Goal: Obtain resource: Download file/media

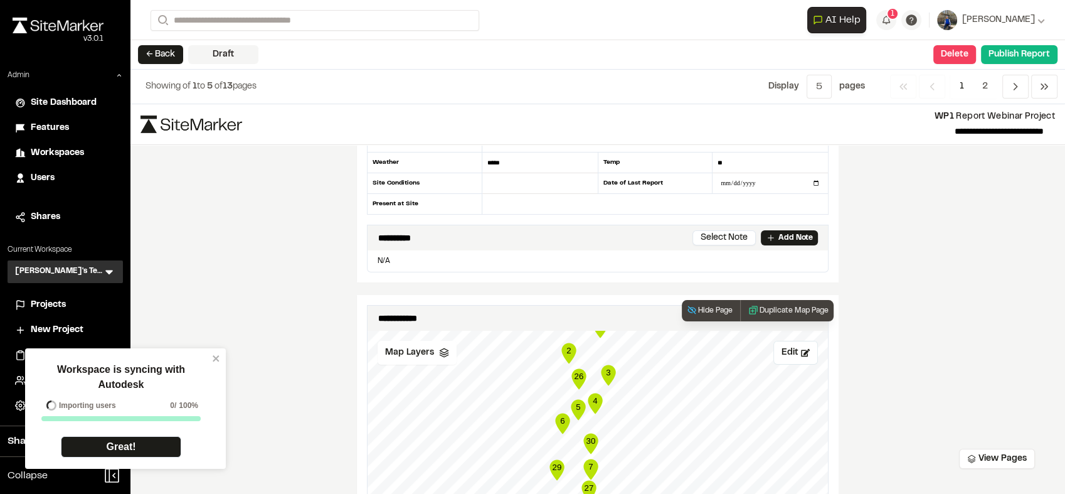
scroll to position [110, 0]
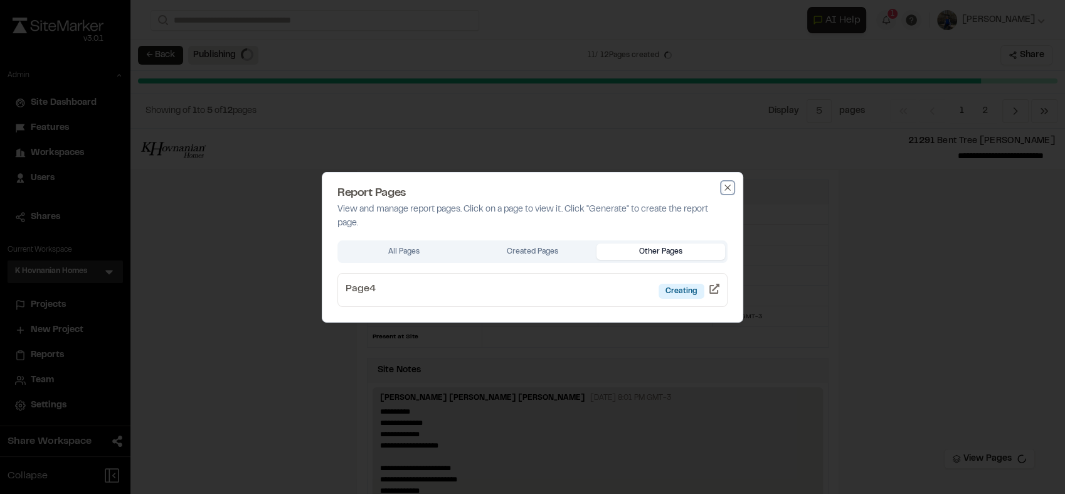
click at [725, 188] on icon "button" at bounding box center [728, 188] width 10 height 10
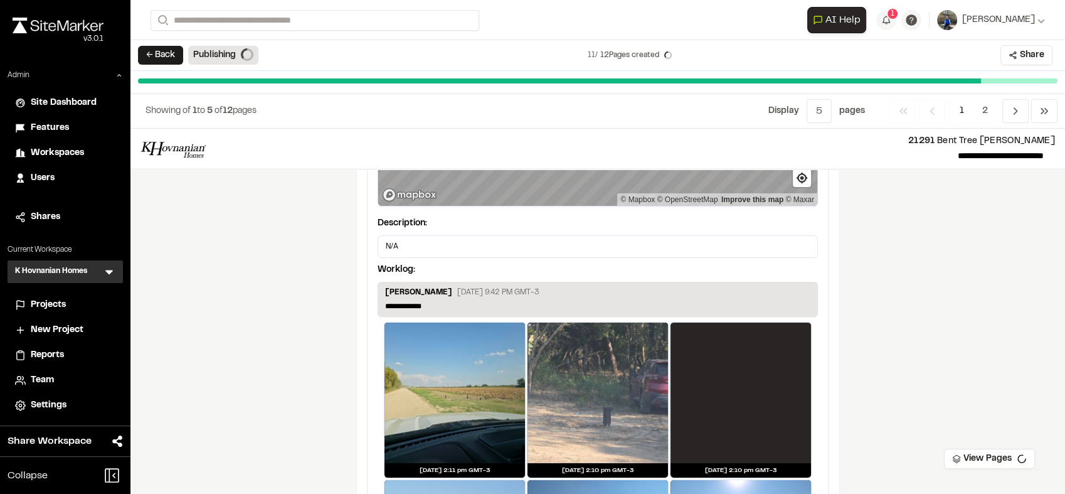
scroll to position [4059, 0]
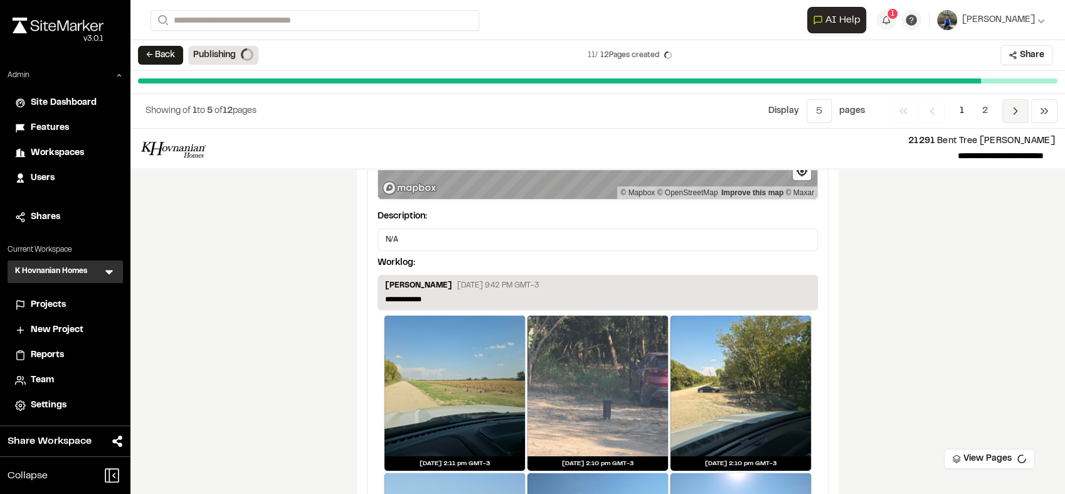
click at [1015, 120] on span "Previous" at bounding box center [1015, 111] width 26 height 24
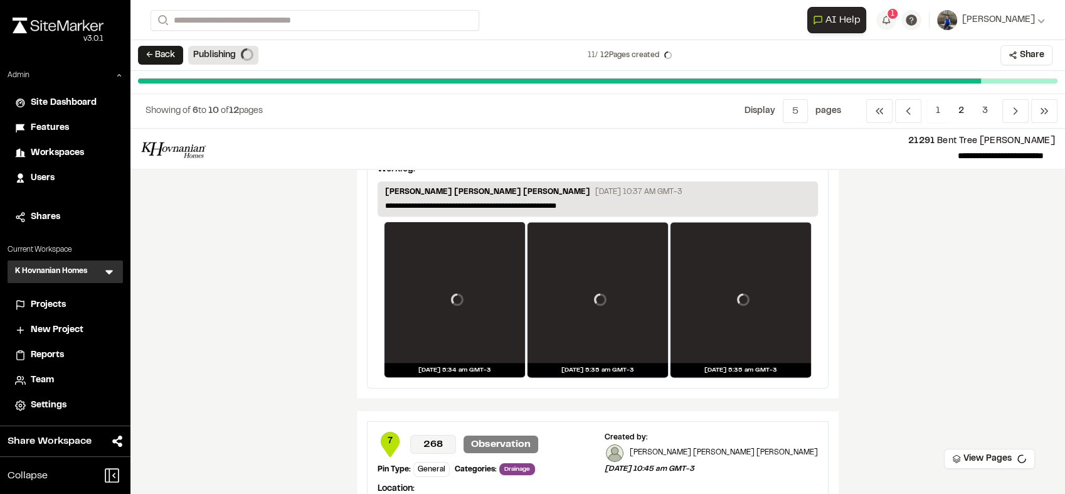
scroll to position [1967, 0]
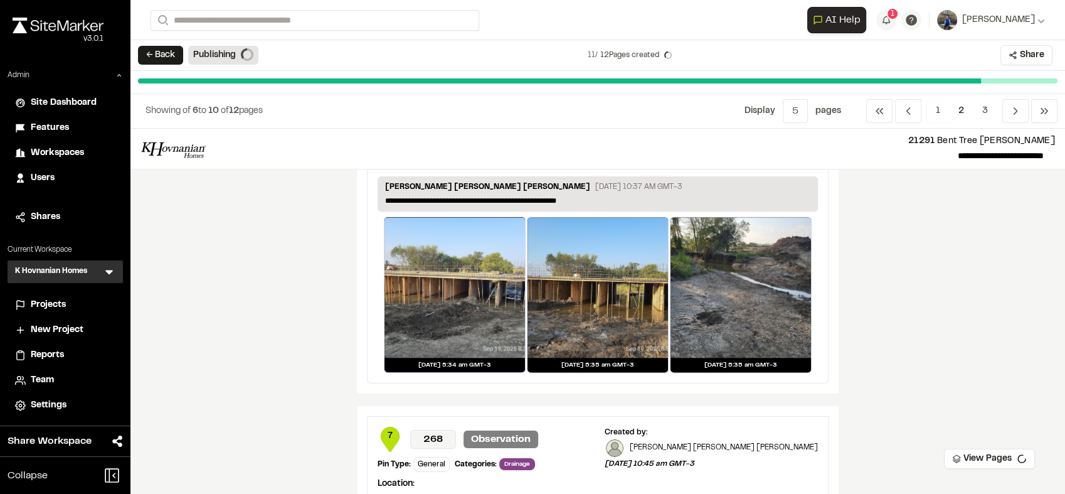
click at [911, 226] on div "**********" at bounding box center [597, 311] width 935 height 365
click at [993, 457] on button "View Pages" at bounding box center [989, 458] width 91 height 20
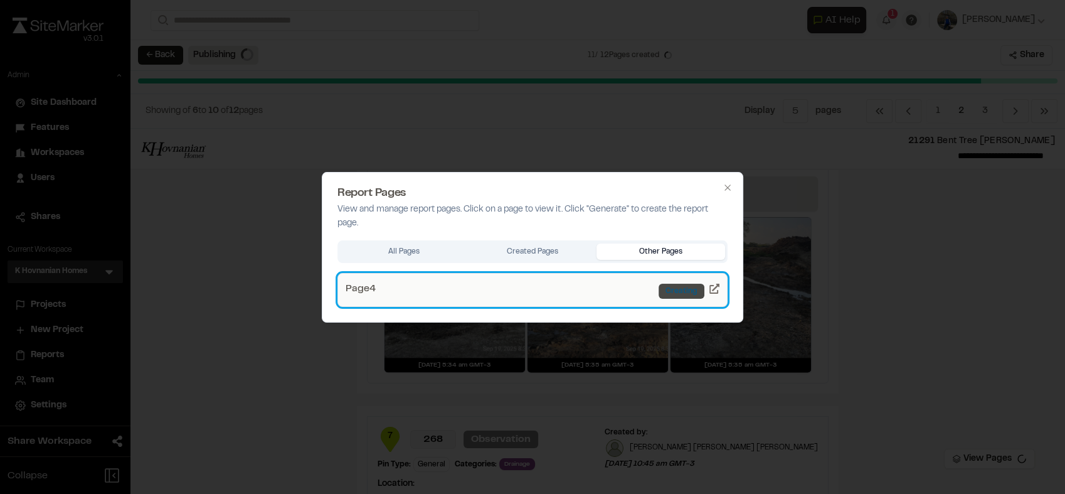
click at [681, 291] on div "Creating" at bounding box center [682, 290] width 46 height 15
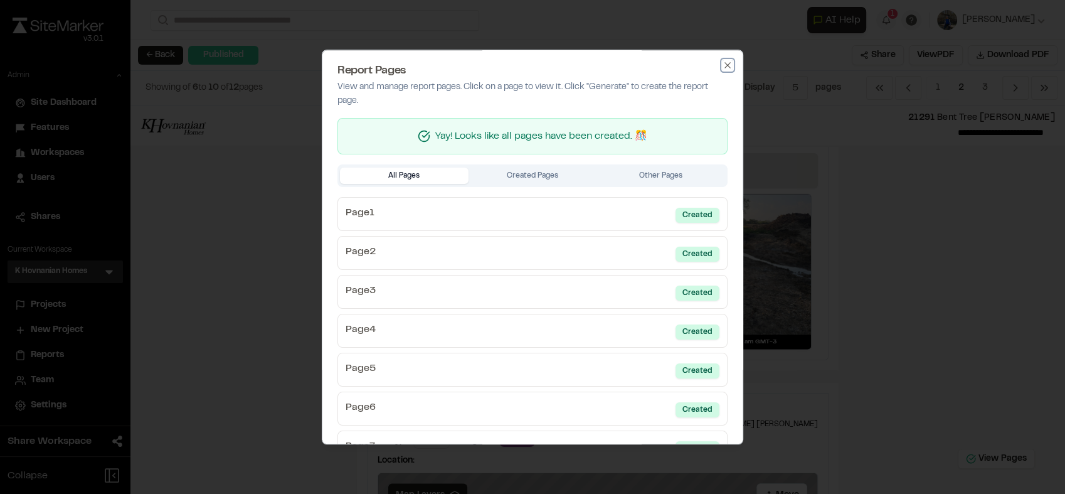
click at [723, 65] on icon "button" at bounding box center [728, 65] width 10 height 10
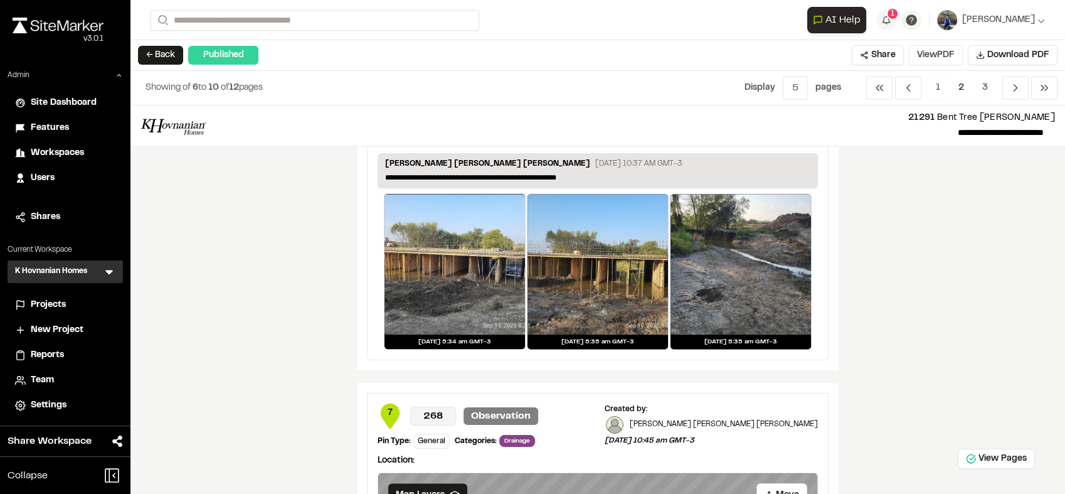
click at [956, 58] on button "View PDF" at bounding box center [936, 55] width 54 height 20
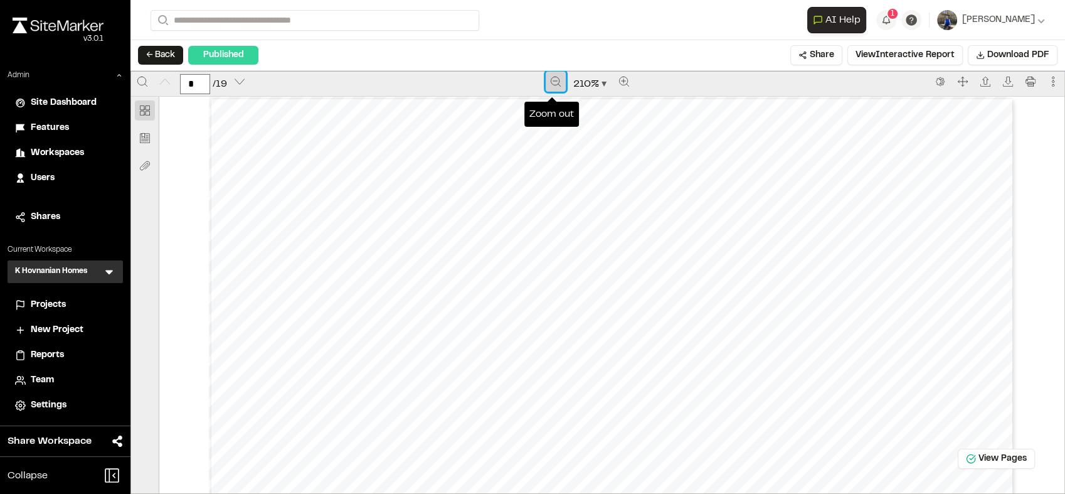
click at [551, 85] on icon "Zoom out" at bounding box center [556, 82] width 10 height 10
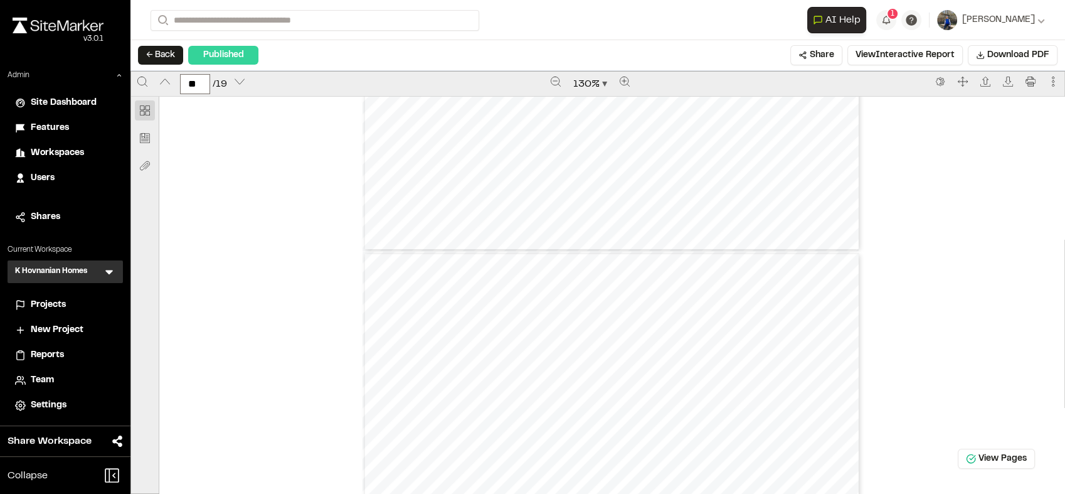
type input "*"
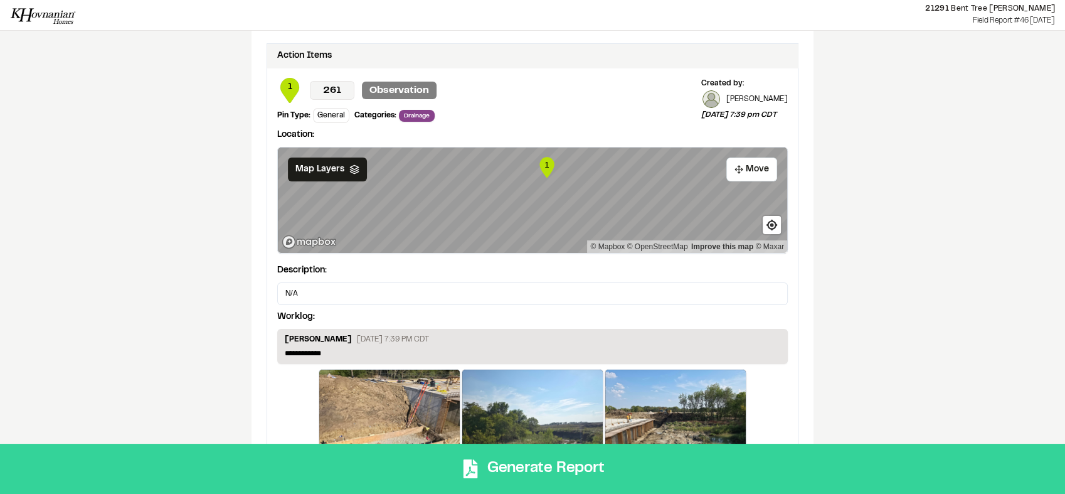
click at [738, 464] on button "Generate Report" at bounding box center [532, 468] width 1065 height 50
